Goal: Find contact information: Find contact information

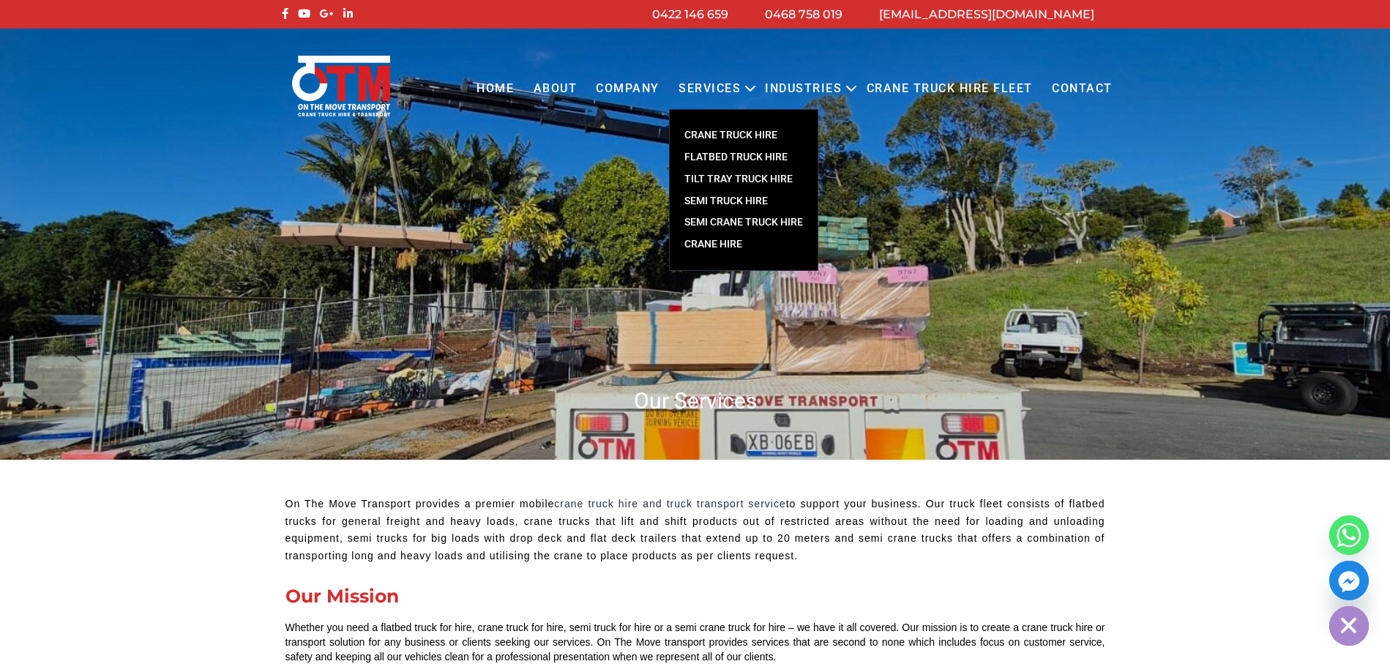
click at [741, 130] on link "CRANE TRUCK HIRE" at bounding box center [744, 135] width 148 height 22
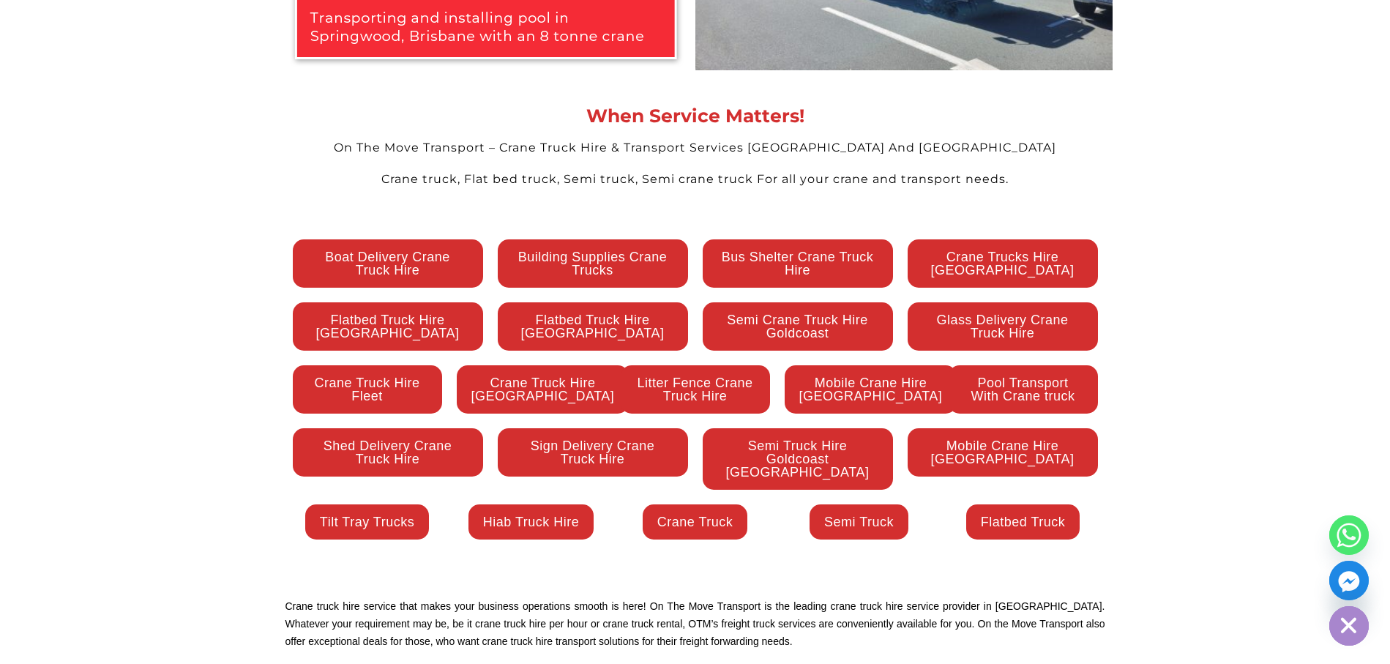
scroll to position [3220, 0]
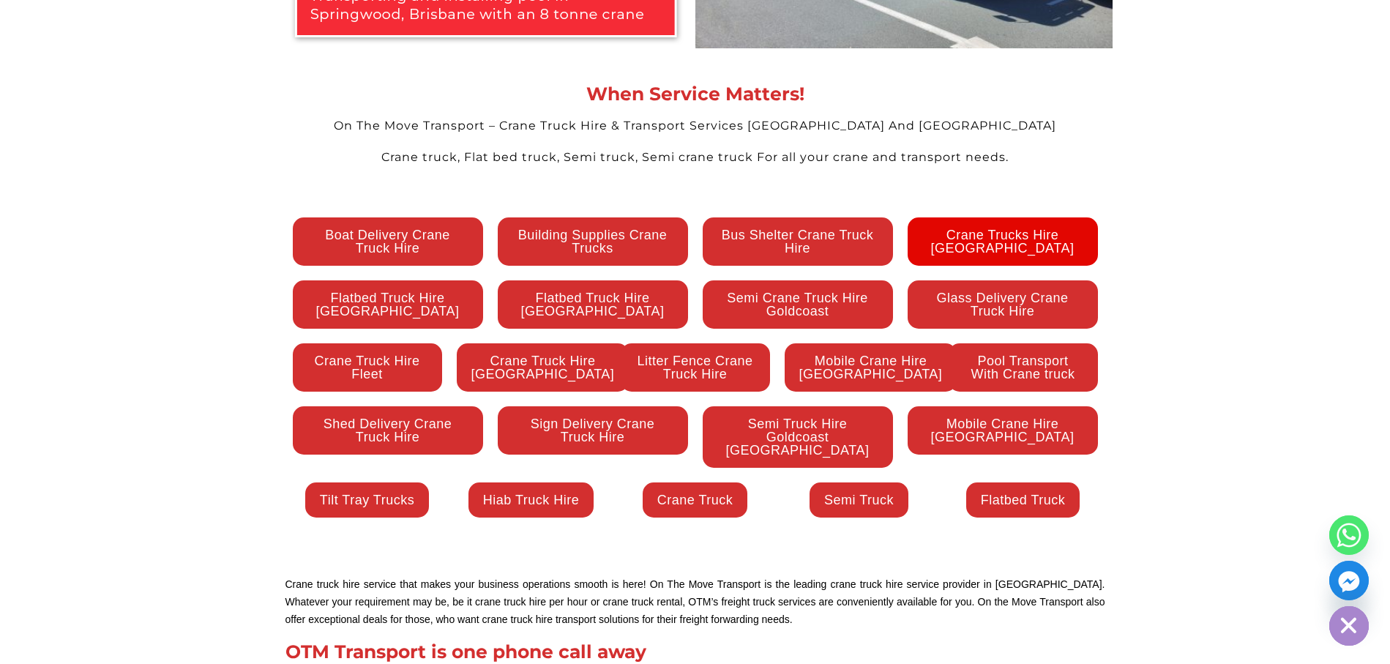
click at [974, 228] on span "Crane Trucks Hire Gold Coast" at bounding box center [1002, 241] width 161 height 26
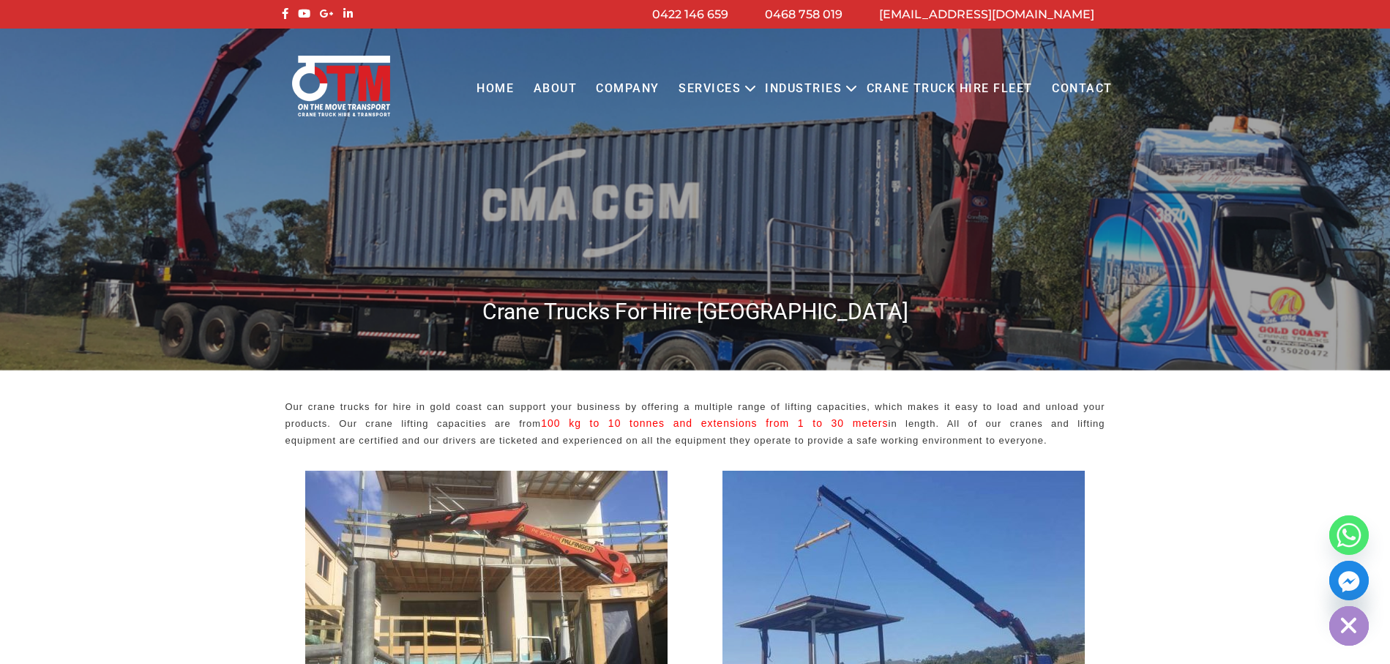
click at [1079, 83] on link "Contact" at bounding box center [1082, 89] width 80 height 40
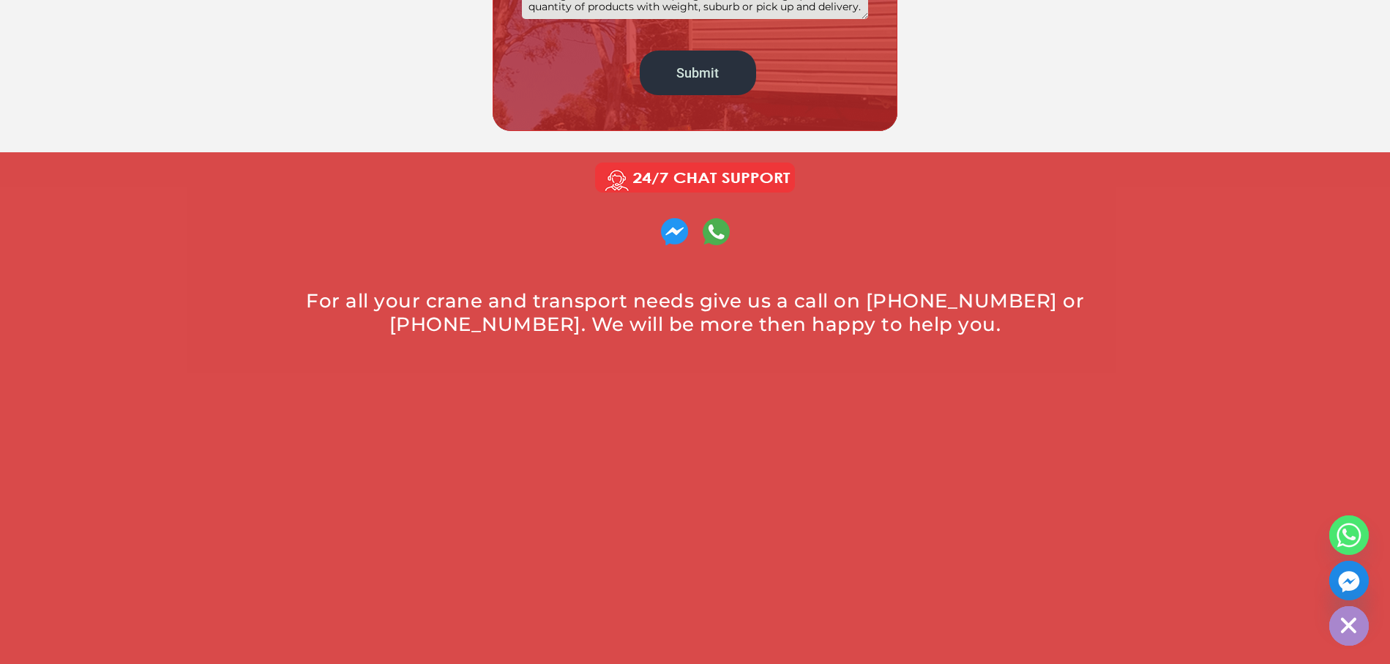
scroll to position [732, 0]
